Goal: Task Accomplishment & Management: Manage account settings

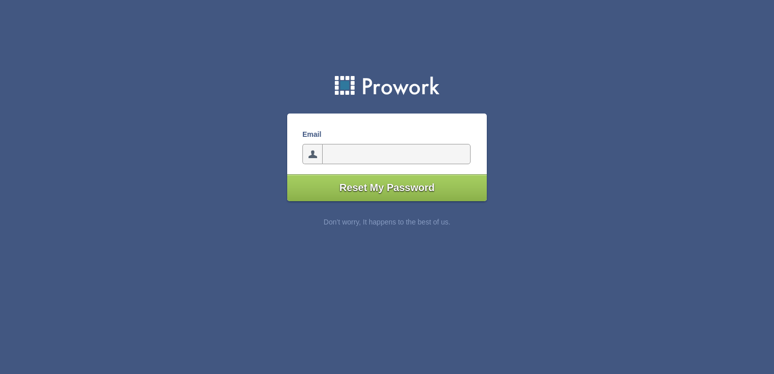
type input"] "[EMAIL_ADDRESS][DOMAIN_NAME]"
click at [427, 188] on input"] "Reset My Password" at bounding box center [387, 187] width 200 height 27
click at [425, 155] on input"] "email" at bounding box center [396, 154] width 148 height 20
type input"] "[EMAIL_ADDRESS][DOMAIN_NAME]"
click at [406, 189] on input"] "Reset My Password" at bounding box center [387, 187] width 200 height 27
